Goal: Find specific page/section: Find specific page/section

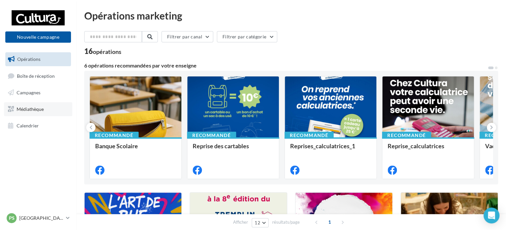
click at [39, 105] on link "Médiathèque" at bounding box center [38, 109] width 68 height 14
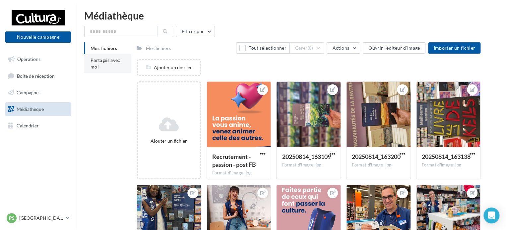
click at [86, 62] on li "Partagés avec moi" at bounding box center [107, 63] width 47 height 19
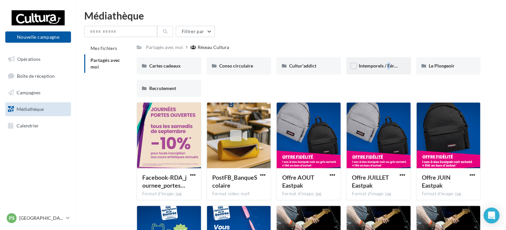
click at [386, 59] on div "Intemporels / Fériés" at bounding box center [378, 65] width 65 height 17
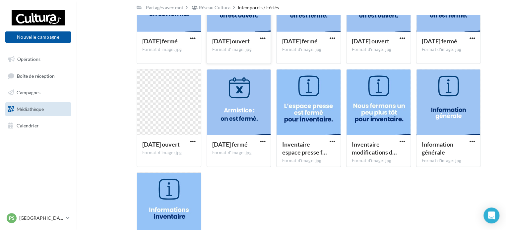
scroll to position [889, 0]
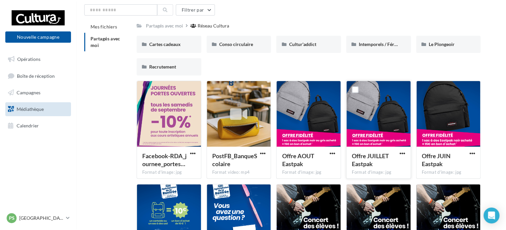
scroll to position [33, 0]
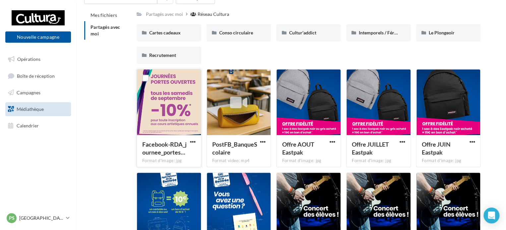
click at [163, 111] on div at bounding box center [169, 103] width 64 height 66
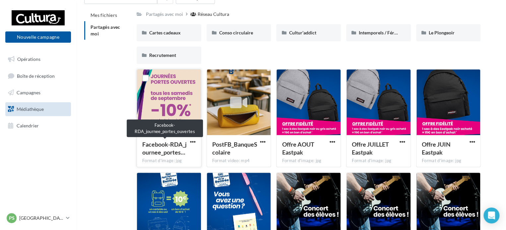
click at [161, 148] on span "Facebook-RDA_journee_portes…" at bounding box center [164, 148] width 44 height 15
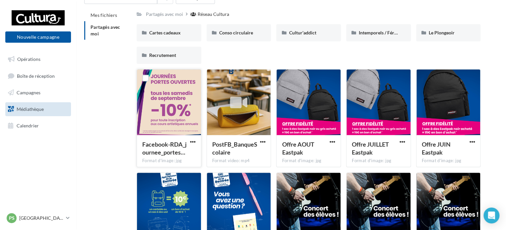
click at [151, 84] on div at bounding box center [145, 78] width 17 height 17
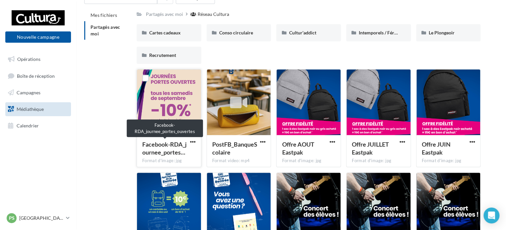
click at [171, 148] on div "Facebook-RDA_journee_portes…" at bounding box center [164, 149] width 45 height 16
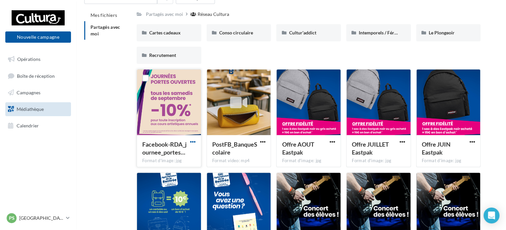
click at [193, 142] on span "button" at bounding box center [193, 142] width 6 height 6
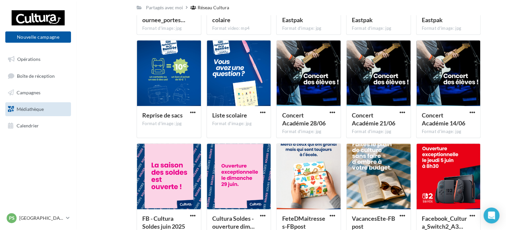
scroll to position [166, 0]
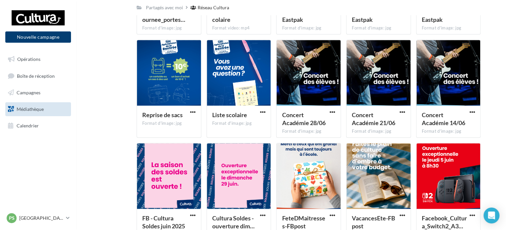
click at [22, 38] on button "Nouvelle campagne" at bounding box center [38, 36] width 66 height 11
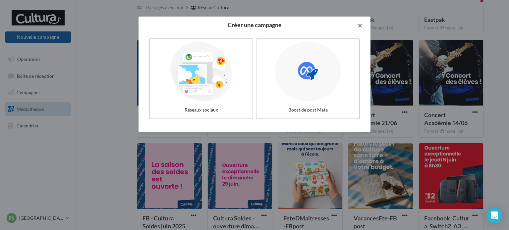
click at [359, 27] on button "button" at bounding box center [357, 27] width 27 height 20
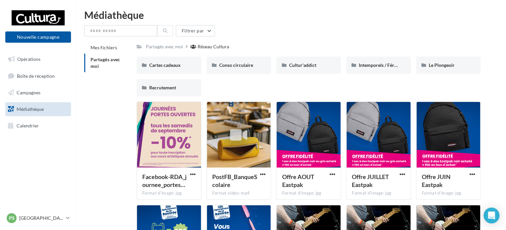
scroll to position [0, 0]
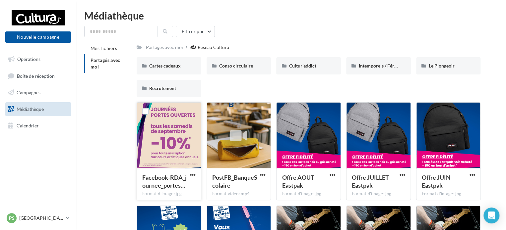
click at [163, 150] on div at bounding box center [169, 136] width 64 height 66
click at [156, 134] on div at bounding box center [169, 136] width 64 height 66
